Goal: Task Accomplishment & Management: Manage account settings

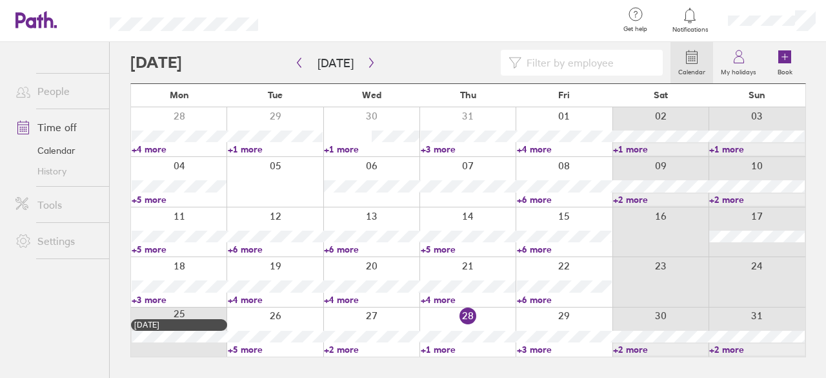
click at [432, 349] on link "+1 more" at bounding box center [468, 349] width 95 height 12
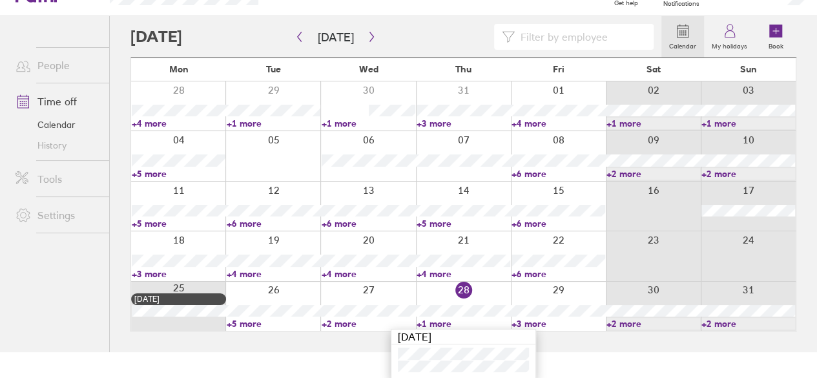
click at [543, 321] on link "+3 more" at bounding box center [558, 324] width 94 height 12
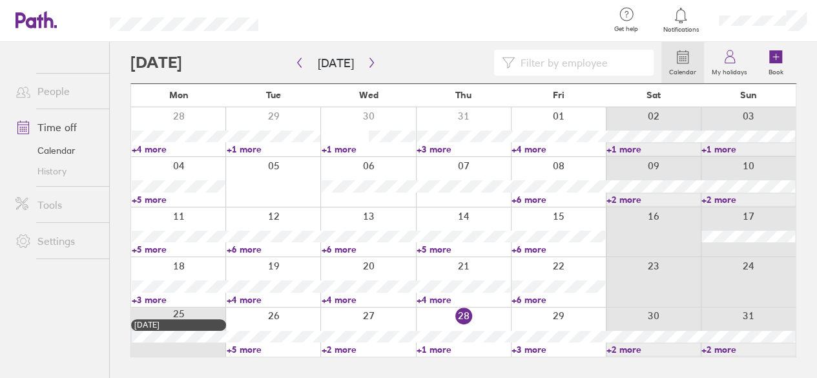
scroll to position [0, 0]
click at [532, 348] on link "+3 more" at bounding box center [564, 349] width 95 height 12
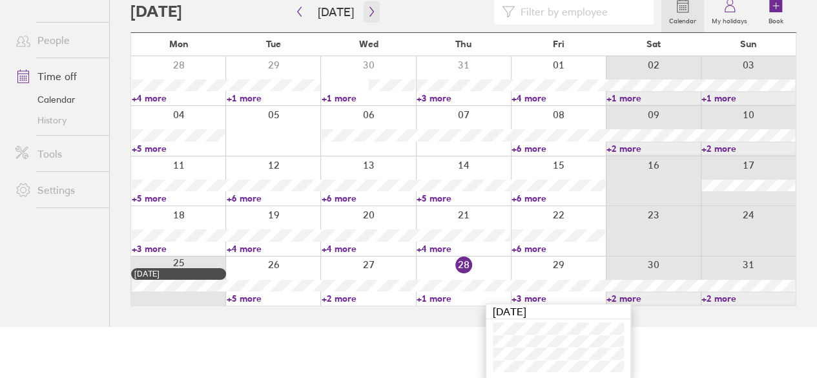
click at [367, 10] on icon "button" at bounding box center [372, 11] width 10 height 10
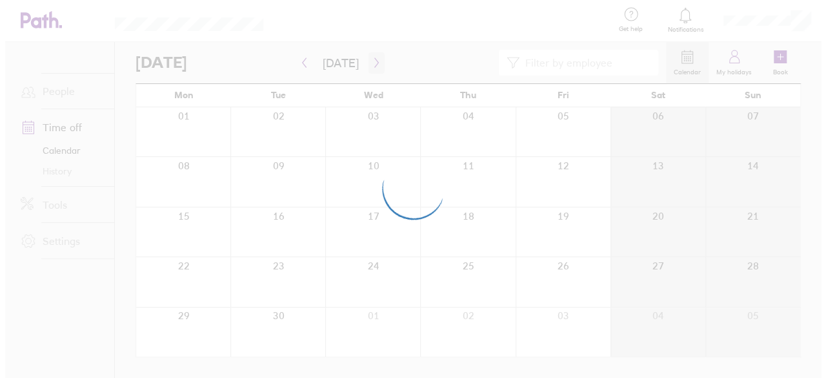
scroll to position [0, 0]
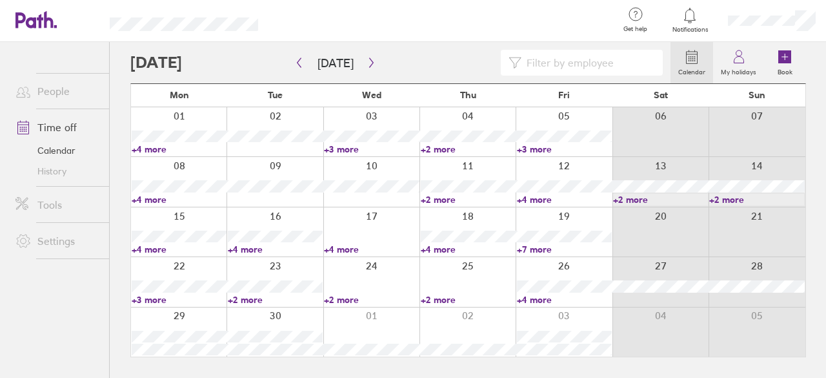
click at [155, 148] on link "+4 more" at bounding box center [179, 149] width 95 height 12
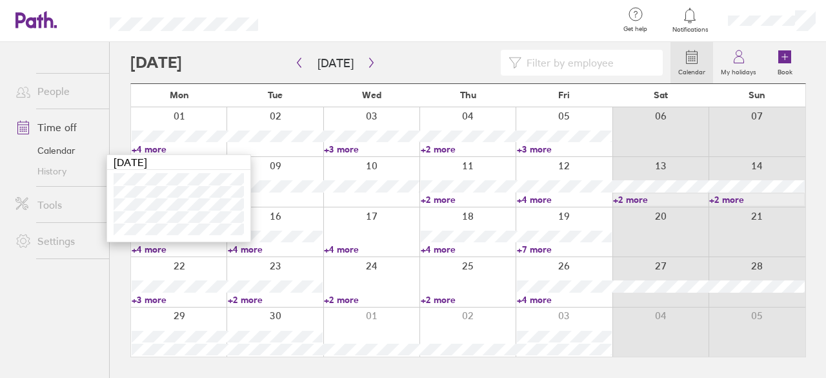
click at [534, 151] on link "+3 more" at bounding box center [564, 149] width 95 height 12
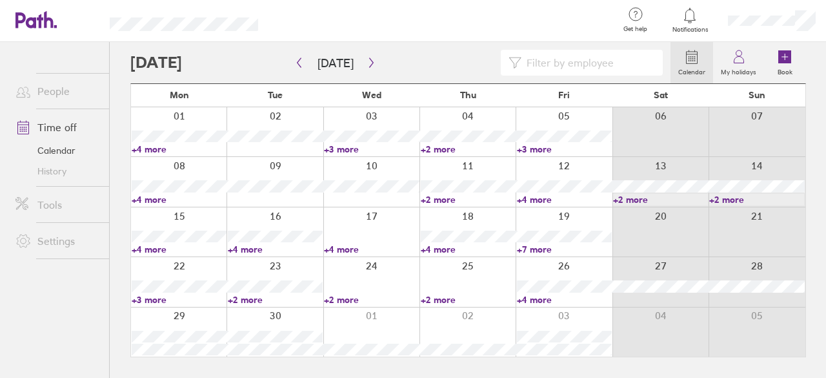
click at [536, 149] on link "+3 more" at bounding box center [564, 149] width 95 height 12
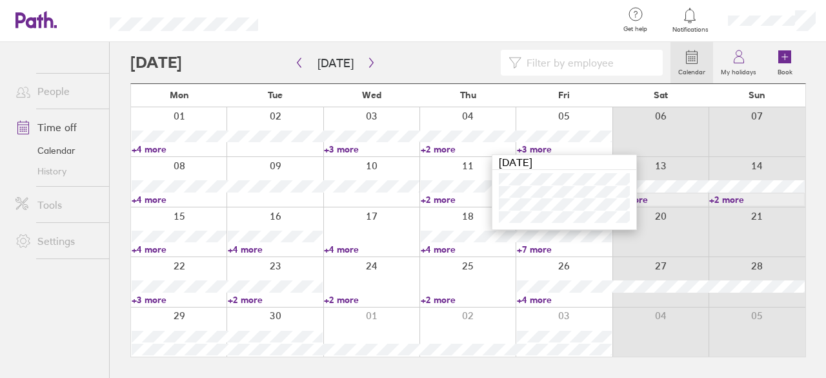
click at [150, 197] on link "+4 more" at bounding box center [179, 200] width 95 height 12
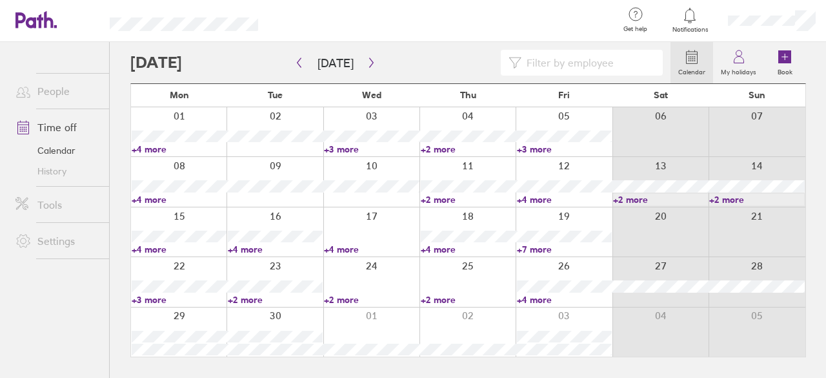
click at [150, 197] on link "+4 more" at bounding box center [179, 200] width 95 height 12
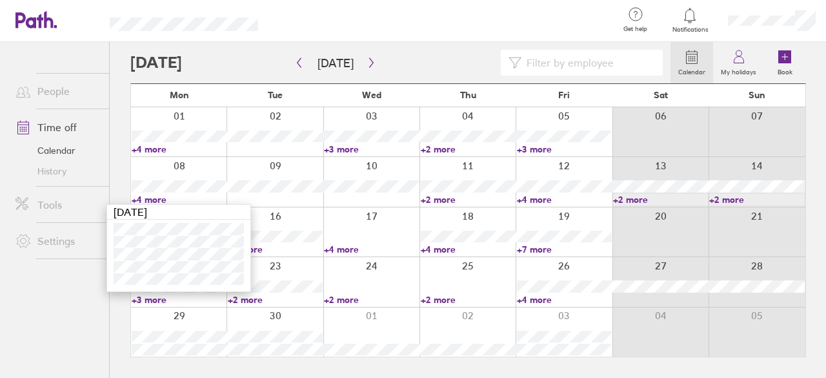
click at [376, 203] on div at bounding box center [371, 181] width 96 height 49
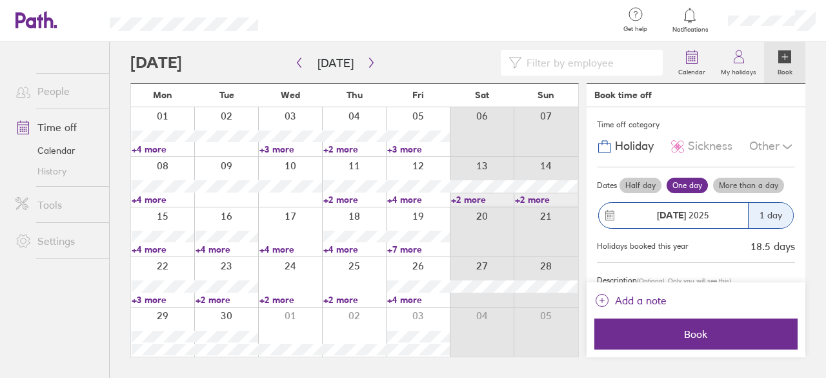
click at [63, 127] on link "Time off" at bounding box center [57, 127] width 104 height 26
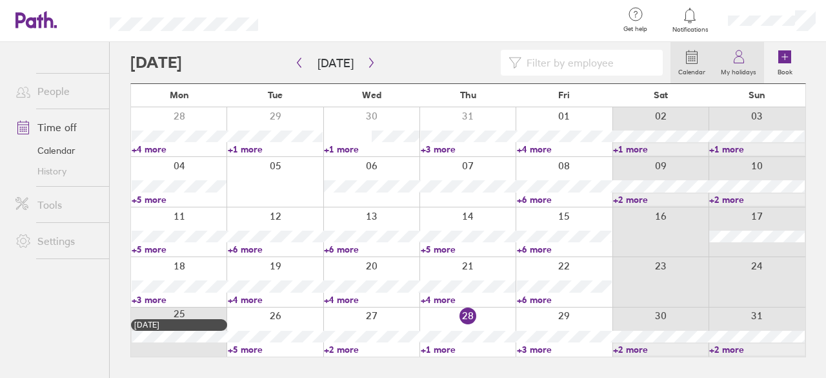
click at [733, 68] on label "My holidays" at bounding box center [738, 71] width 51 height 12
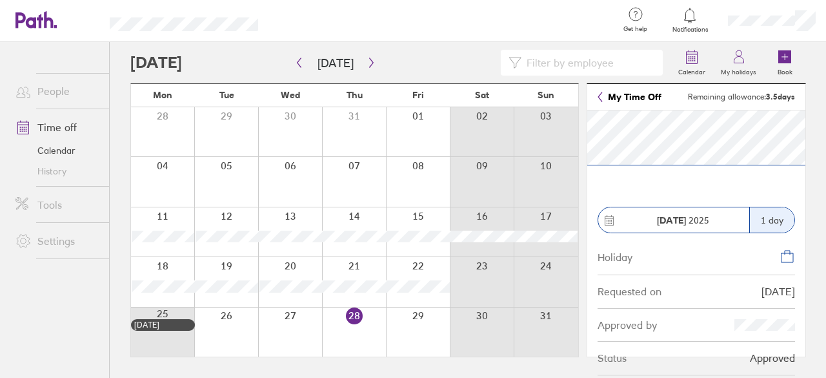
click at [762, 28] on div at bounding box center [772, 20] width 108 height 41
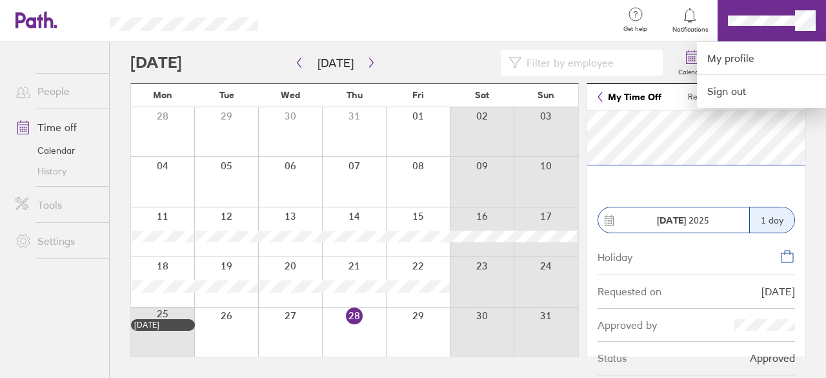
click at [53, 125] on div at bounding box center [413, 189] width 826 height 378
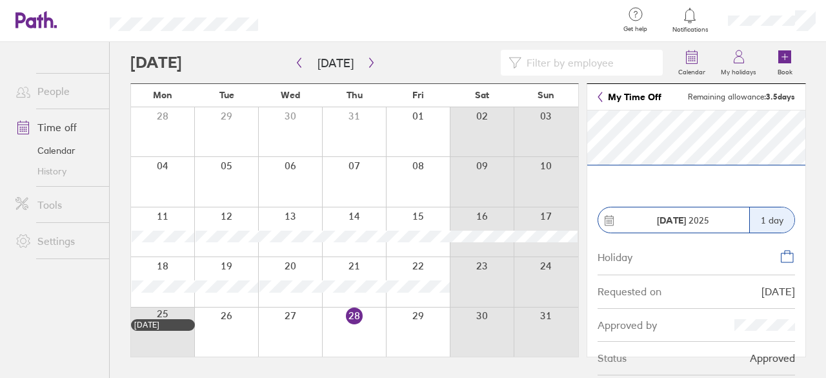
click at [53, 171] on link "History" at bounding box center [57, 171] width 104 height 21
